Goal: Task Accomplishment & Management: Complete application form

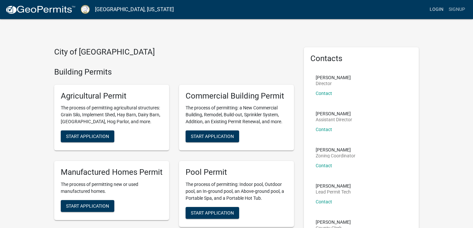
click at [436, 8] on link "Login" at bounding box center [436, 9] width 19 height 12
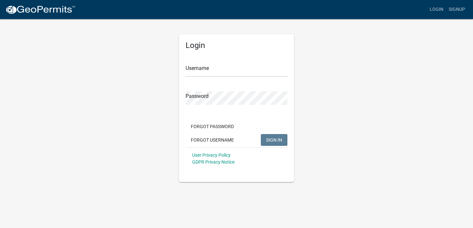
click at [262, 61] on div "Username" at bounding box center [237, 65] width 102 height 23
click at [244, 78] on form "Username Password Forgot Password Forgot Username SIGN IN User Privacy Policy G…" at bounding box center [237, 111] width 102 height 115
click at [243, 74] on input "Username" at bounding box center [237, 69] width 102 height 13
type input "mmsanchez"
click at [271, 136] on button "SIGN IN" at bounding box center [274, 140] width 27 height 12
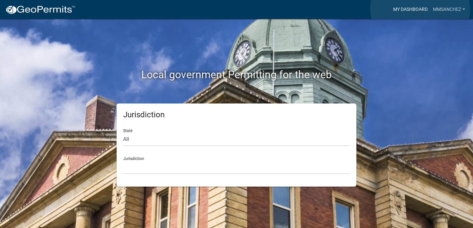
click at [420, 9] on link "My Dashboard" at bounding box center [411, 9] width 40 height 12
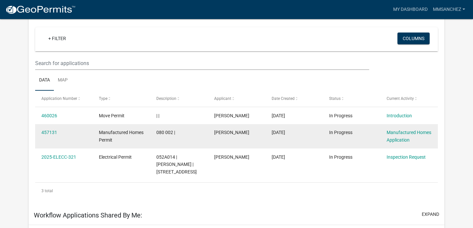
scroll to position [56, 0]
click at [45, 131] on link "457131" at bounding box center [49, 132] width 16 height 5
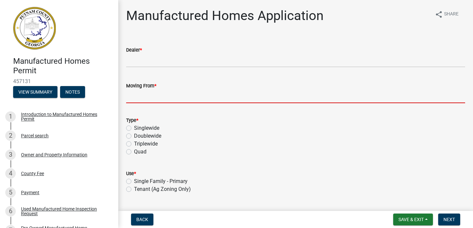
click at [182, 98] on input "Moving From *" at bounding box center [295, 96] width 339 height 13
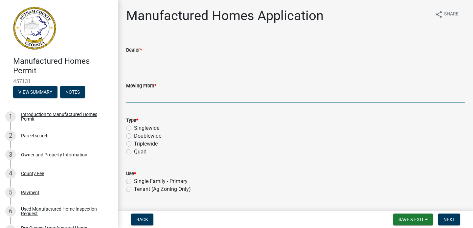
click at [134, 134] on label "Doublewide" at bounding box center [147, 136] width 27 height 8
click at [134, 134] on input "Doublewide" at bounding box center [136, 134] width 4 height 4
radio input "true"
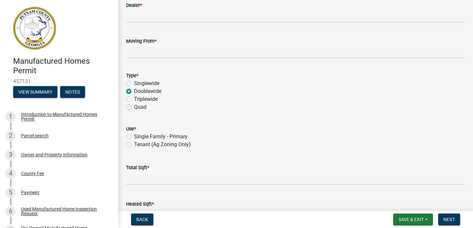
scroll to position [53, 0]
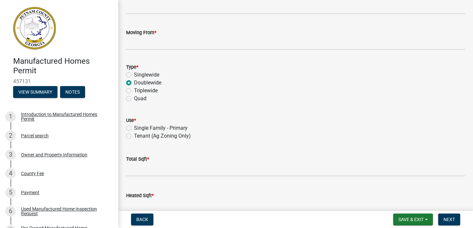
click at [134, 128] on label "Single Family - Primary" at bounding box center [161, 128] width 54 height 8
click at [134, 128] on input "Single Family - Primary" at bounding box center [136, 126] width 4 height 4
radio input "true"
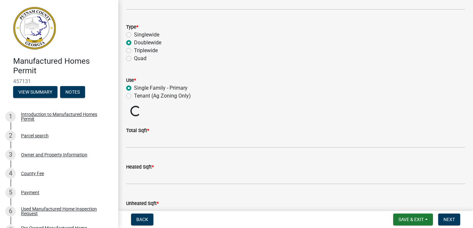
scroll to position [106, 0]
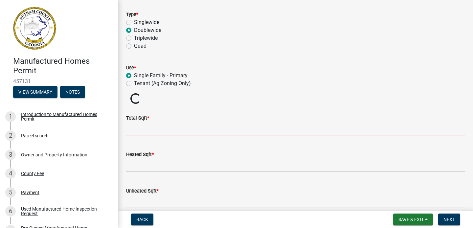
click at [143, 132] on input "text" at bounding box center [295, 128] width 339 height 13
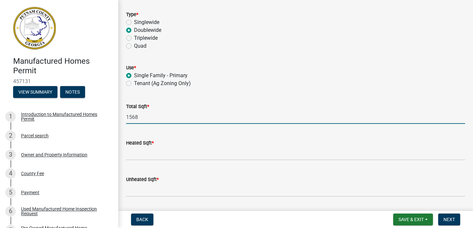
type input "1568"
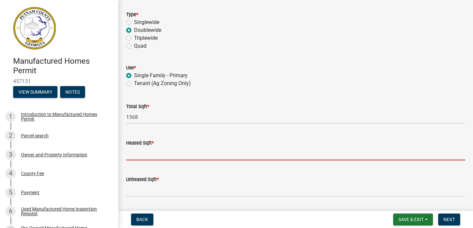
click at [144, 156] on input "text" at bounding box center [295, 153] width 339 height 13
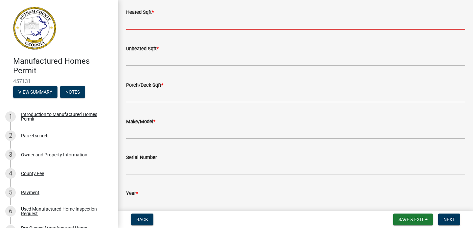
scroll to position [243, 0]
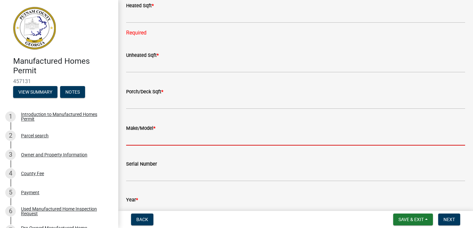
click at [135, 128] on form "Make/Model *" at bounding box center [295, 134] width 339 height 21
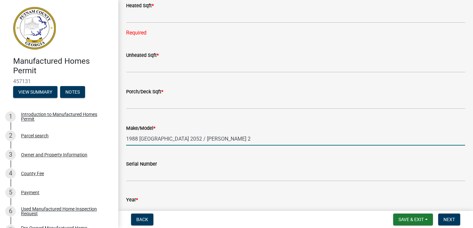
type input "1988 [GEOGRAPHIC_DATA] 2052 / [PERSON_NAME] 2"
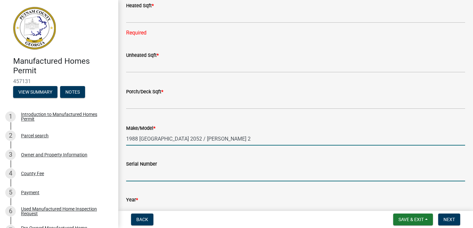
click at [138, 178] on input "Serial Number" at bounding box center [295, 174] width 339 height 13
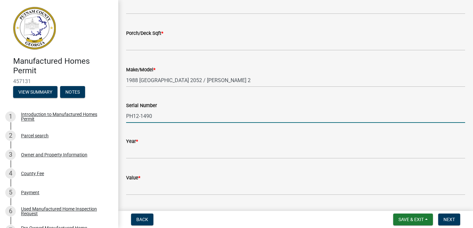
scroll to position [303, 0]
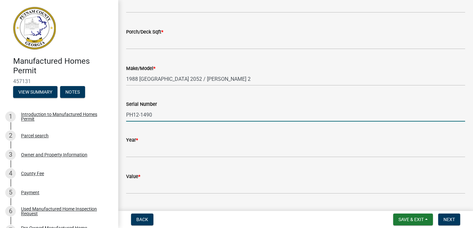
type input "PH12-1490"
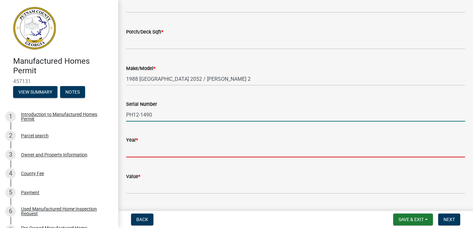
click at [139, 154] on input "text" at bounding box center [295, 150] width 339 height 13
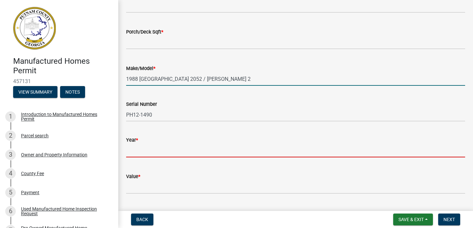
click at [138, 82] on input "1988 [GEOGRAPHIC_DATA] 2052 / [PERSON_NAME] 2" at bounding box center [295, 78] width 339 height 13
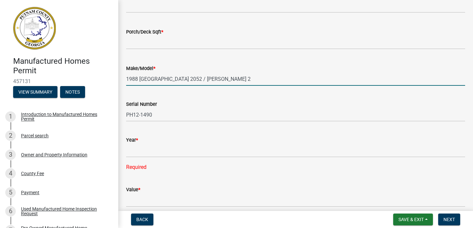
click at [139, 79] on input "1988 [GEOGRAPHIC_DATA] 2052 / [PERSON_NAME] 2" at bounding box center [295, 78] width 339 height 13
type input "Palm Harbor 2052 / [PERSON_NAME] 2"
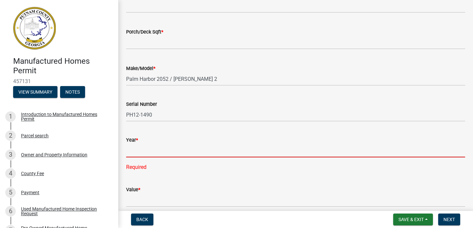
click at [139, 153] on input "text" at bounding box center [295, 150] width 339 height 13
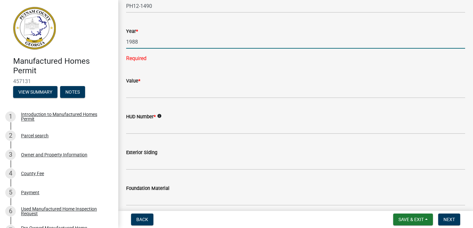
scroll to position [411, 0]
type input "1988"
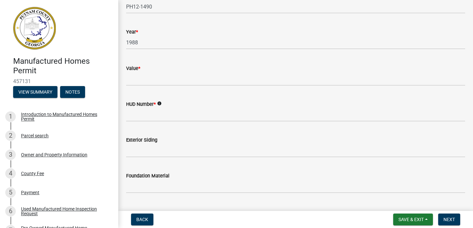
click at [160, 116] on form "HUD Number * info" at bounding box center [295, 110] width 339 height 21
click at [160, 104] on icon "info" at bounding box center [159, 103] width 5 height 5
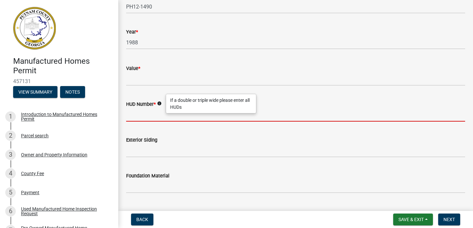
click at [148, 117] on input "HUD Number *" at bounding box center [295, 114] width 339 height 13
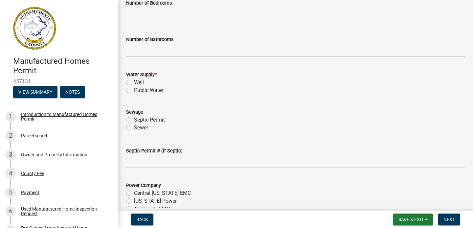
scroll to position [692, 0]
type input "GEO"
click at [134, 83] on label "Well" at bounding box center [139, 82] width 10 height 8
click at [134, 82] on input "Well" at bounding box center [136, 80] width 4 height 4
radio input "true"
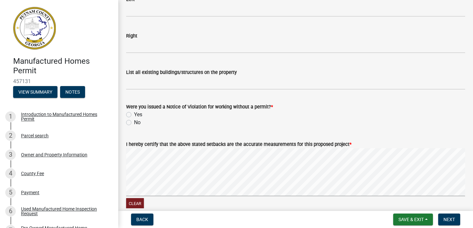
scroll to position [1051, 0]
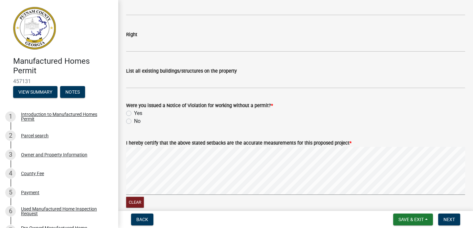
click at [134, 121] on label "No" at bounding box center [137, 121] width 7 height 8
click at [134, 121] on input "No" at bounding box center [136, 119] width 4 height 4
radio input "true"
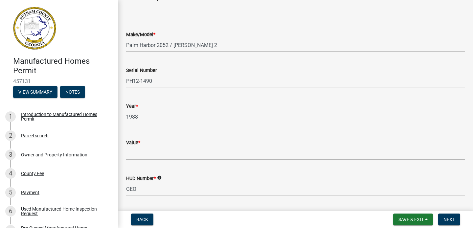
scroll to position [0, 0]
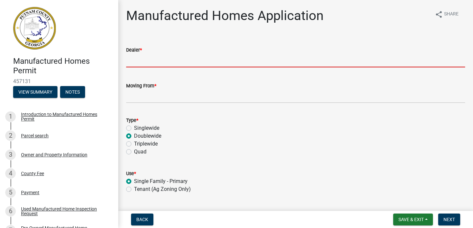
click at [156, 62] on input "Dealer *" at bounding box center [295, 60] width 339 height 13
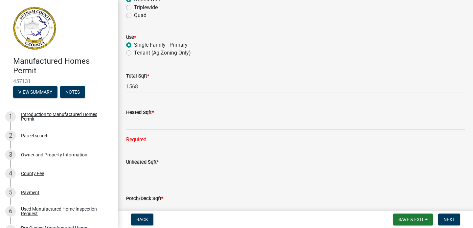
scroll to position [153, 0]
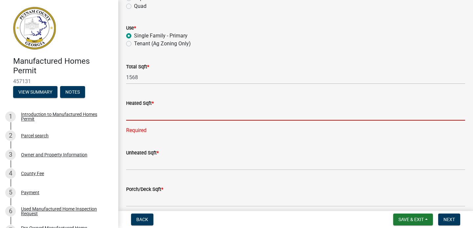
click at [144, 119] on input "text" at bounding box center [295, 113] width 339 height 13
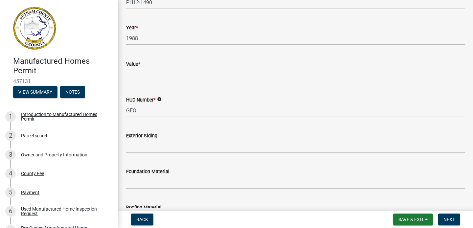
scroll to position [447, 0]
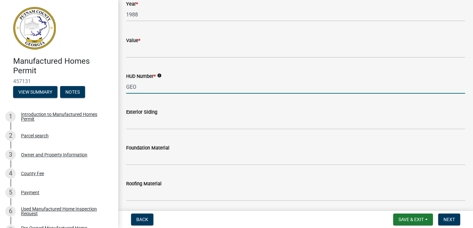
click at [162, 84] on input "GEO" at bounding box center [295, 86] width 339 height 13
type input "GEO 507146"
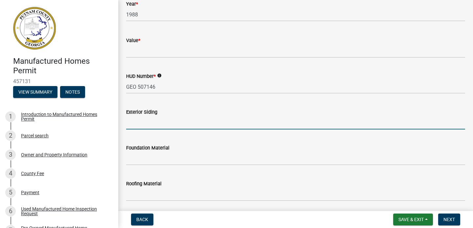
click at [147, 127] on input "Exterior Siding" at bounding box center [295, 122] width 339 height 13
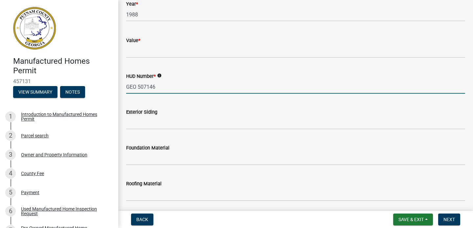
click at [161, 91] on input "GEO 507146" at bounding box center [295, 86] width 339 height 13
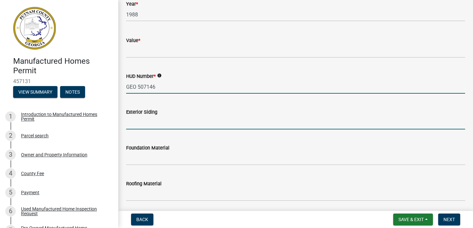
click at [165, 125] on input "Exterior Siding" at bounding box center [295, 122] width 339 height 13
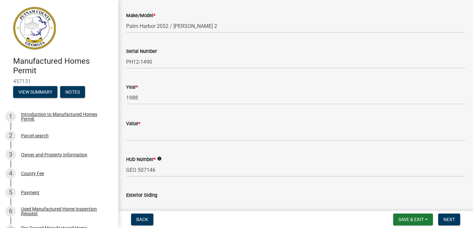
scroll to position [365, 0]
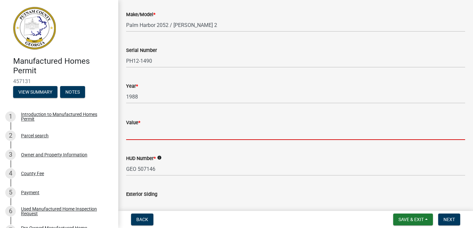
click at [190, 133] on input "Value *" at bounding box center [295, 133] width 339 height 13
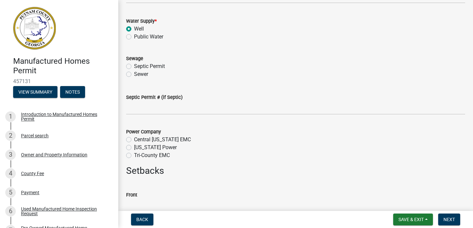
scroll to position [752, 0]
type input "61950.00"
click at [134, 36] on label "Public Water" at bounding box center [148, 38] width 29 height 8
click at [134, 36] on input "Public Water" at bounding box center [136, 36] width 4 height 4
radio input "true"
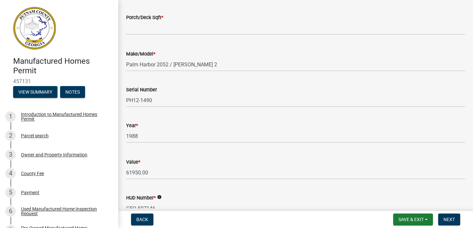
scroll to position [0, 0]
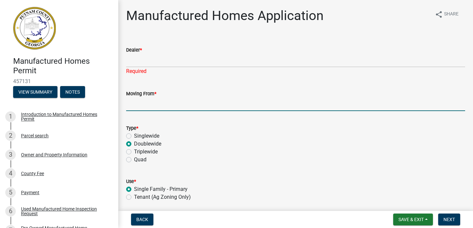
click at [161, 104] on input "Moving From *" at bounding box center [295, 104] width 339 height 13
type input "2"
type input "[STREET_ADDRESS]"
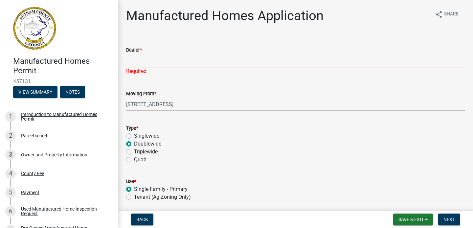
click at [161, 60] on input "Dealer *" at bounding box center [295, 60] width 339 height 13
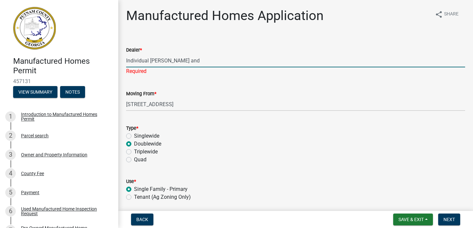
click at [149, 62] on input "Individual [PERSON_NAME] and" at bounding box center [295, 60] width 339 height 13
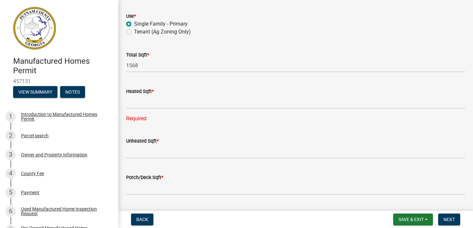
scroll to position [168, 0]
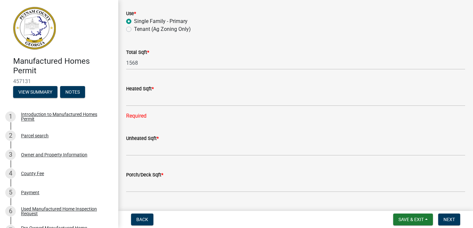
type input "Individual [PERSON_NAME] and"
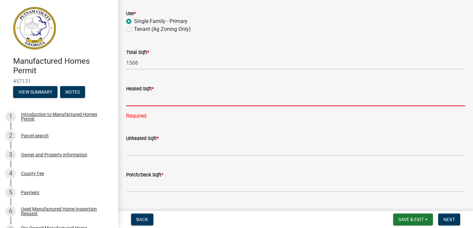
scroll to position [160, 0]
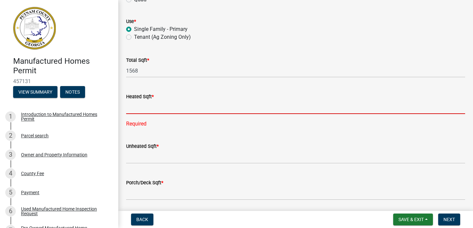
click at [159, 104] on input "text" at bounding box center [295, 107] width 339 height 13
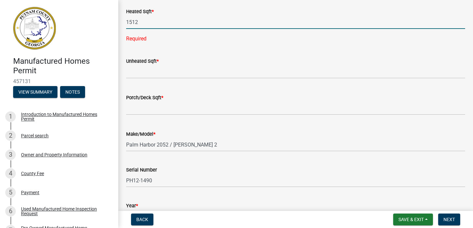
scroll to position [240, 0]
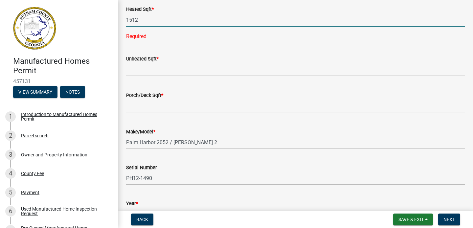
type input "1512"
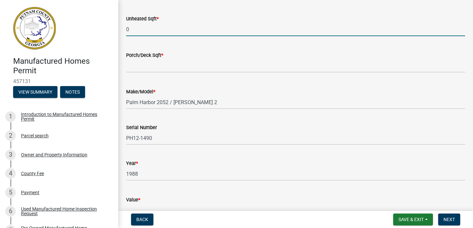
scroll to position [268, 0]
type input "0"
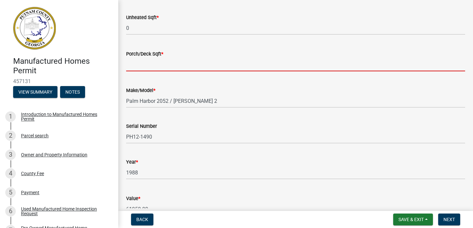
click at [149, 67] on input "text" at bounding box center [295, 64] width 339 height 13
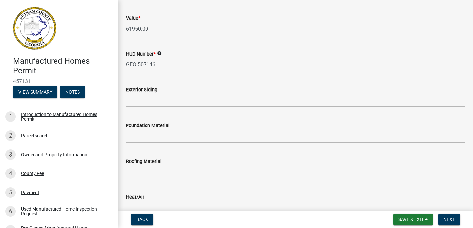
scroll to position [0, 0]
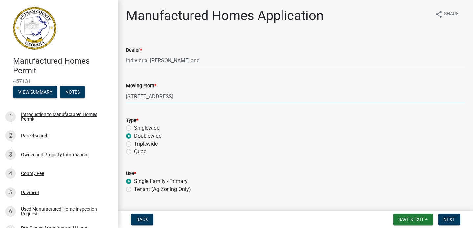
type input "3664"
click at [205, 95] on input "[STREET_ADDRESS]" at bounding box center [295, 96] width 339 height 13
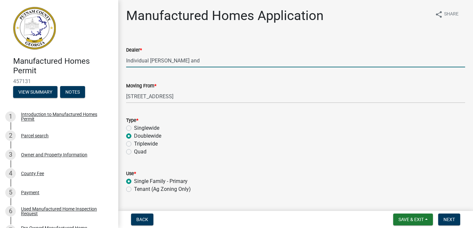
drag, startPoint x: 182, startPoint y: 61, endPoint x: 88, endPoint y: 73, distance: 94.7
click at [90, 74] on div "Manufactured Homes Permit 457131 View Summary Notes 1 Introduction to Manufactu…" at bounding box center [236, 114] width 473 height 228
type input "I"
type input "[PERSON_NAME] Mobile Home Installation (Individual - [PERSON_NAME]- 478.454.626…"
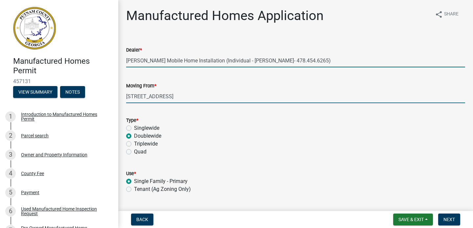
click at [216, 98] on input "[STREET_ADDRESS]" at bounding box center [295, 96] width 339 height 13
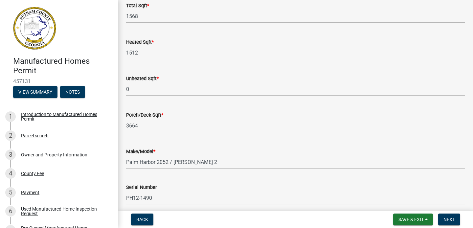
scroll to position [201, 0]
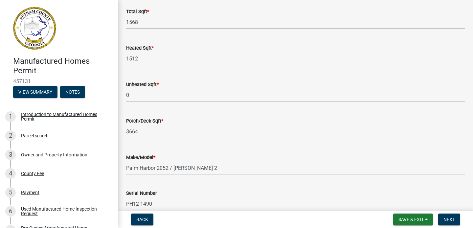
type input "[STREET_ADDRESS]"
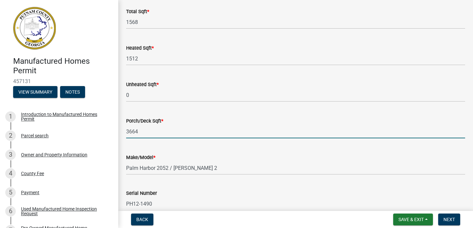
click at [195, 129] on input "3664" at bounding box center [295, 131] width 339 height 13
type input "3"
type input "100"
click at [210, 157] on div "Make/Model *" at bounding box center [295, 157] width 339 height 8
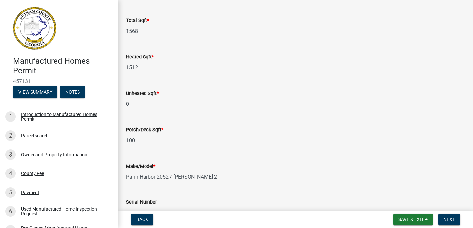
scroll to position [193, 0]
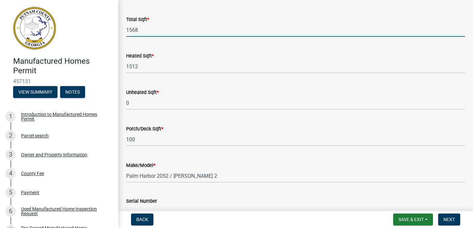
click at [165, 31] on input "1568" at bounding box center [295, 29] width 339 height 13
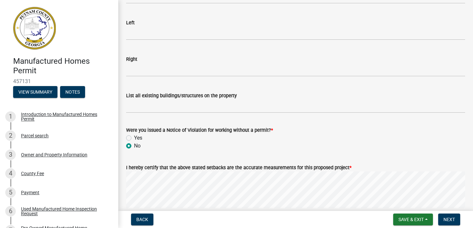
scroll to position [1070, 0]
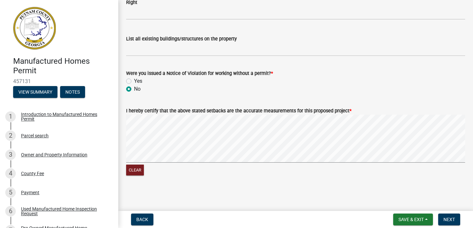
click at [161, 113] on label "I hereby certify that the above stated setbacks are the accurate measurements f…" at bounding box center [238, 111] width 225 height 5
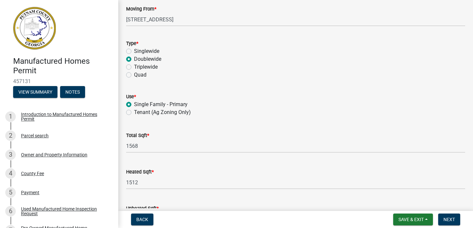
scroll to position [69, 0]
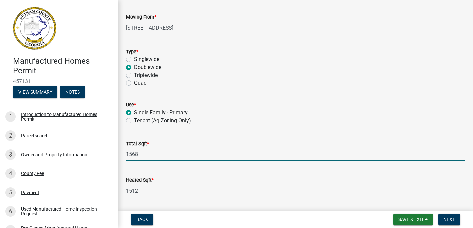
click at [165, 151] on input "1568" at bounding box center [295, 154] width 339 height 13
click at [150, 152] on input "1568" at bounding box center [295, 154] width 339 height 13
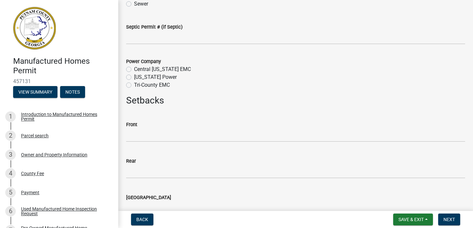
scroll to position [1070, 0]
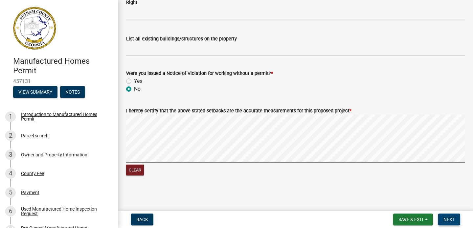
click at [453, 220] on span "Next" at bounding box center [450, 219] width 12 height 5
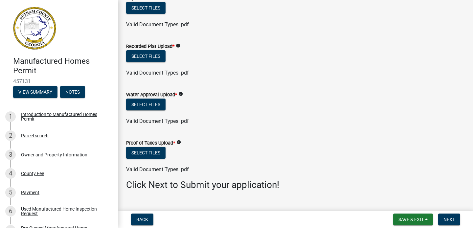
scroll to position [0, 0]
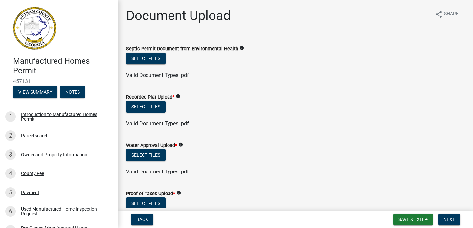
click at [240, 47] on icon "info" at bounding box center [242, 48] width 5 height 5
click at [223, 76] on div "Valid Document Types: pdf" at bounding box center [295, 75] width 349 height 8
click at [330, 110] on div "Select files" at bounding box center [295, 107] width 339 height 13
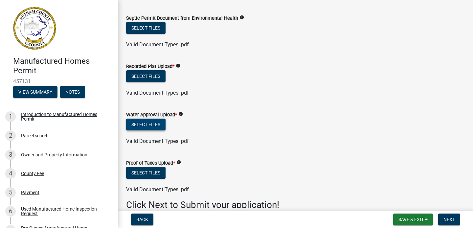
scroll to position [31, 0]
click at [181, 116] on icon "info" at bounding box center [180, 113] width 5 height 5
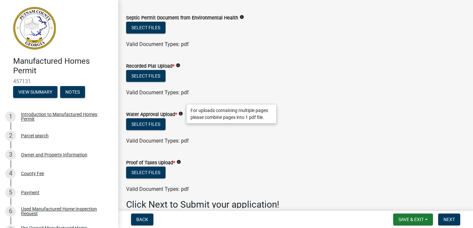
click at [181, 116] on icon "info" at bounding box center [180, 113] width 5 height 5
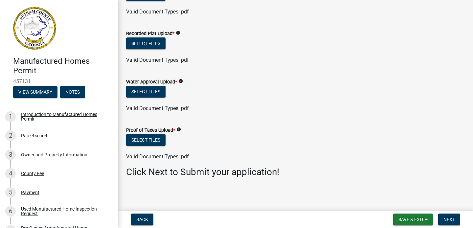
scroll to position [63, 0]
click at [151, 216] on button "Back" at bounding box center [142, 220] width 22 height 12
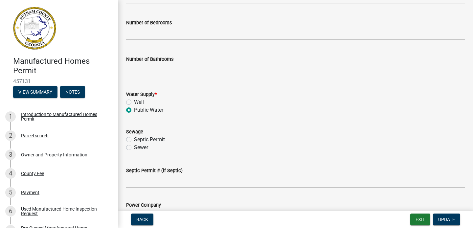
scroll to position [660, 0]
click at [134, 101] on label "Well" at bounding box center [139, 101] width 10 height 8
click at [134, 101] on input "Well" at bounding box center [136, 99] width 4 height 4
radio input "true"
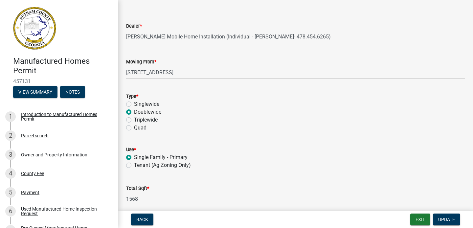
scroll to position [18, 0]
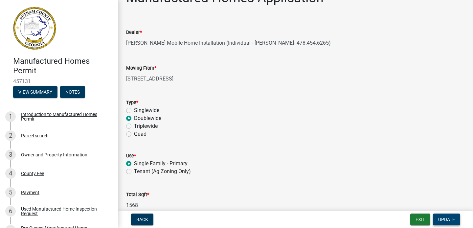
click at [448, 217] on span "Update" at bounding box center [446, 219] width 17 height 5
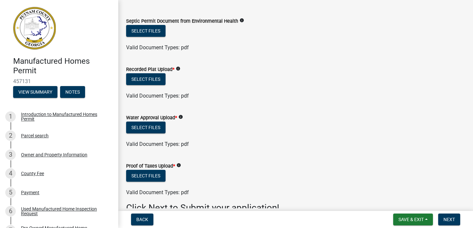
scroll to position [63, 0]
